Goal: Task Accomplishment & Management: Use online tool/utility

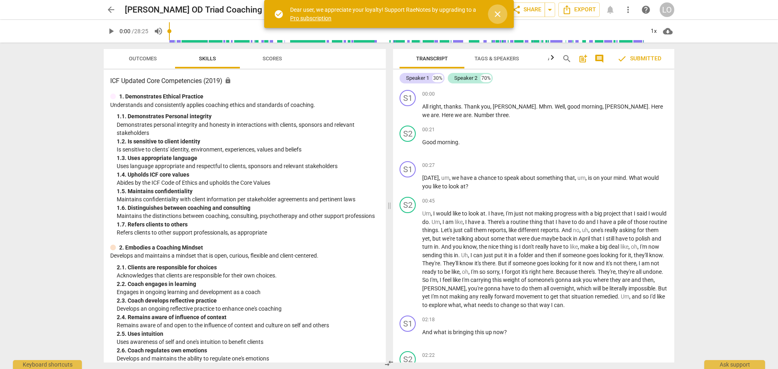
click at [496, 11] on span "close" at bounding box center [498, 14] width 10 height 10
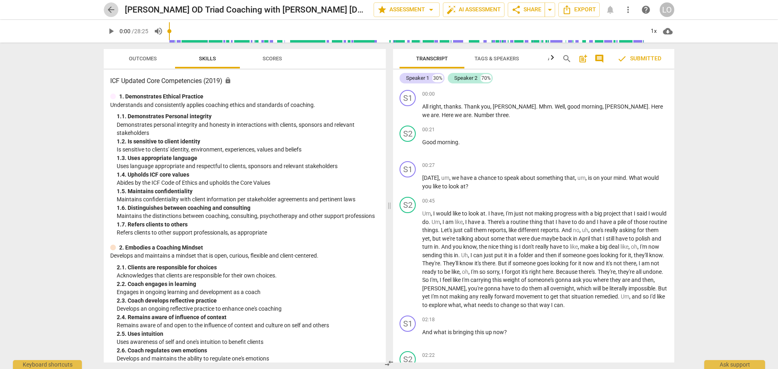
click at [111, 8] on span "arrow_back" at bounding box center [111, 10] width 10 height 10
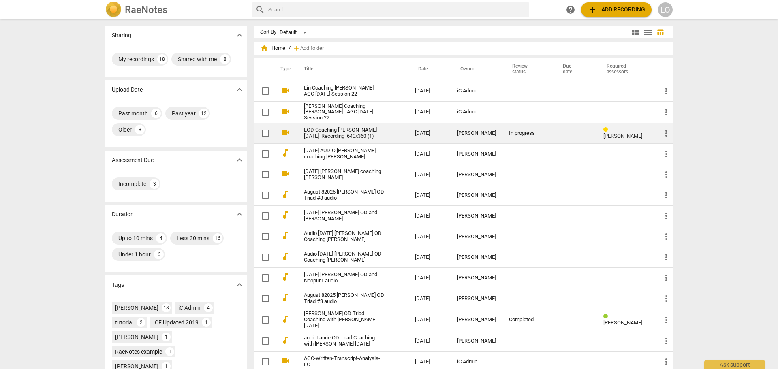
click at [327, 128] on link "LOD Coaching [PERSON_NAME] [DATE]_Recording_640x360 (1)" at bounding box center [345, 133] width 82 height 12
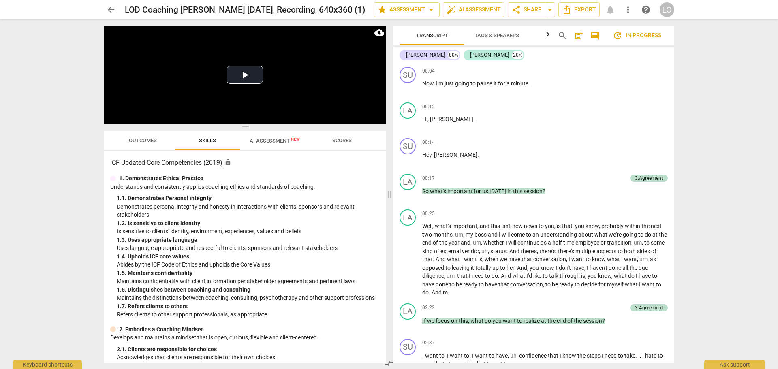
click at [637, 34] on span "update In progress" at bounding box center [637, 36] width 49 height 10
click at [626, 7] on span "more_vert" at bounding box center [628, 10] width 10 height 10
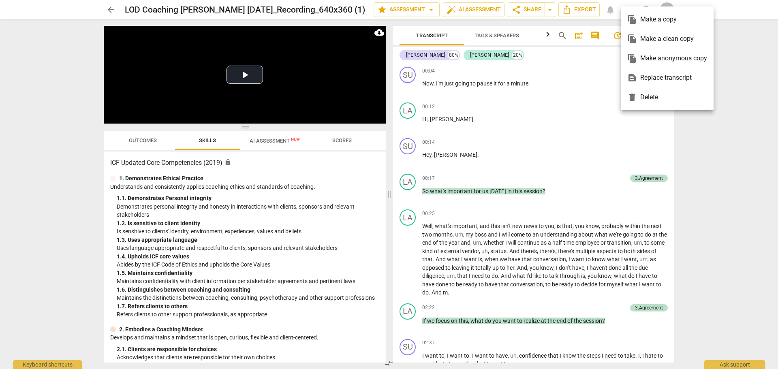
click at [590, 97] on div at bounding box center [389, 184] width 778 height 369
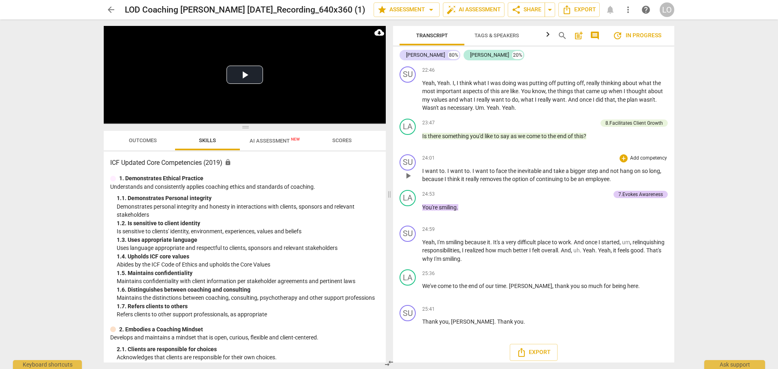
scroll to position [1822, 0]
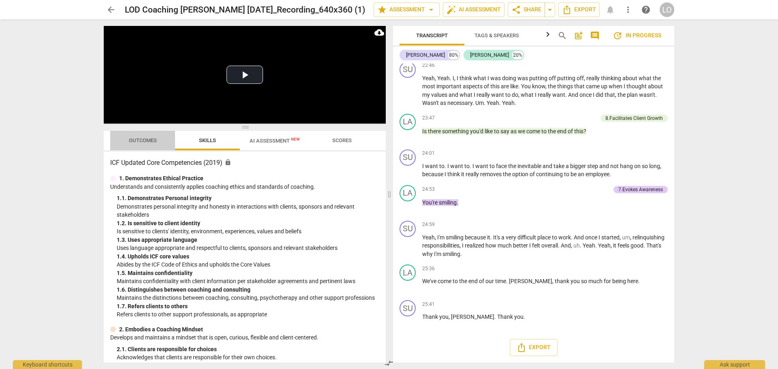
click at [137, 139] on span "Outcomes" at bounding box center [143, 140] width 28 height 6
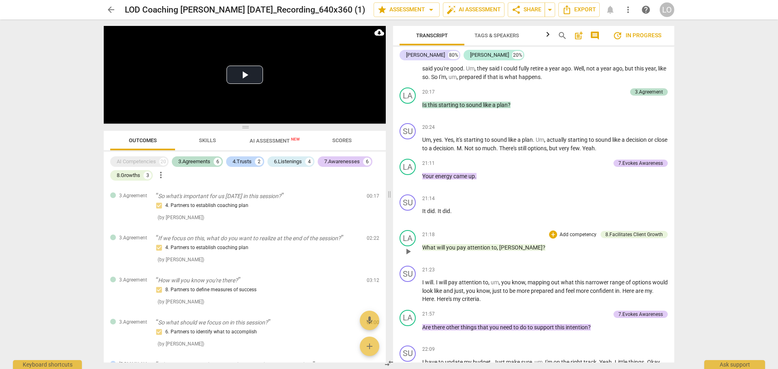
scroll to position [1457, 0]
click at [205, 139] on span "Skills" at bounding box center [207, 140] width 17 height 6
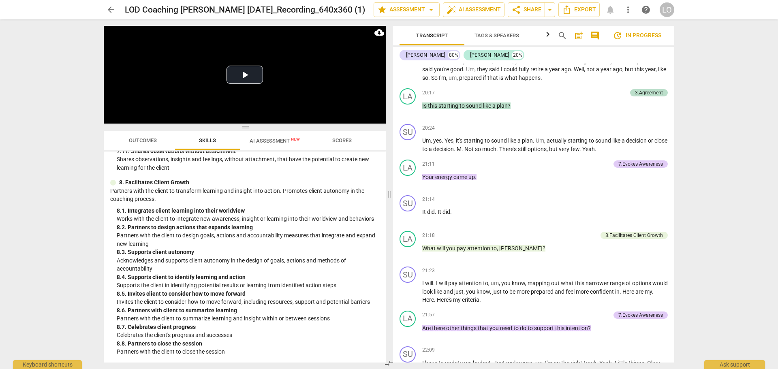
scroll to position [1277, 0]
